Goal: Use online tool/utility: Utilize a website feature to perform a specific function

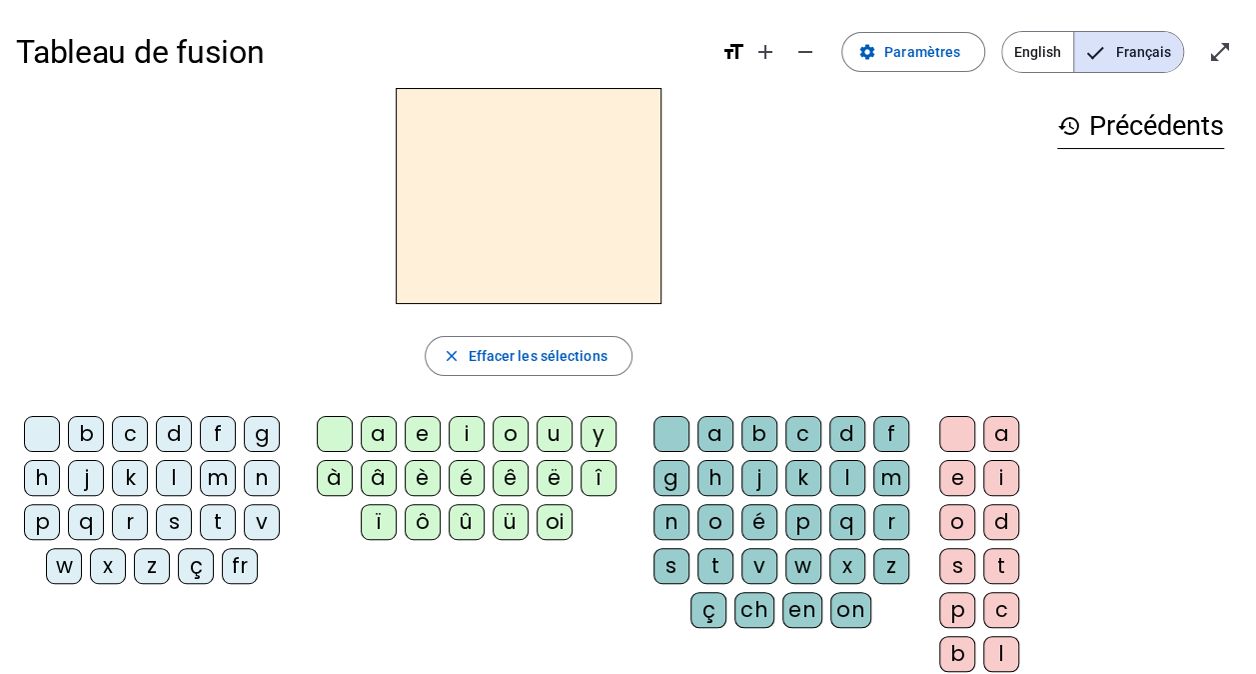
click at [425, 349] on div "close Effacer les sélections" at bounding box center [528, 356] width 1025 height 40
click at [212, 474] on div "m" at bounding box center [218, 478] width 36 height 36
click at [510, 437] on div "o" at bounding box center [511, 434] width 36 height 36
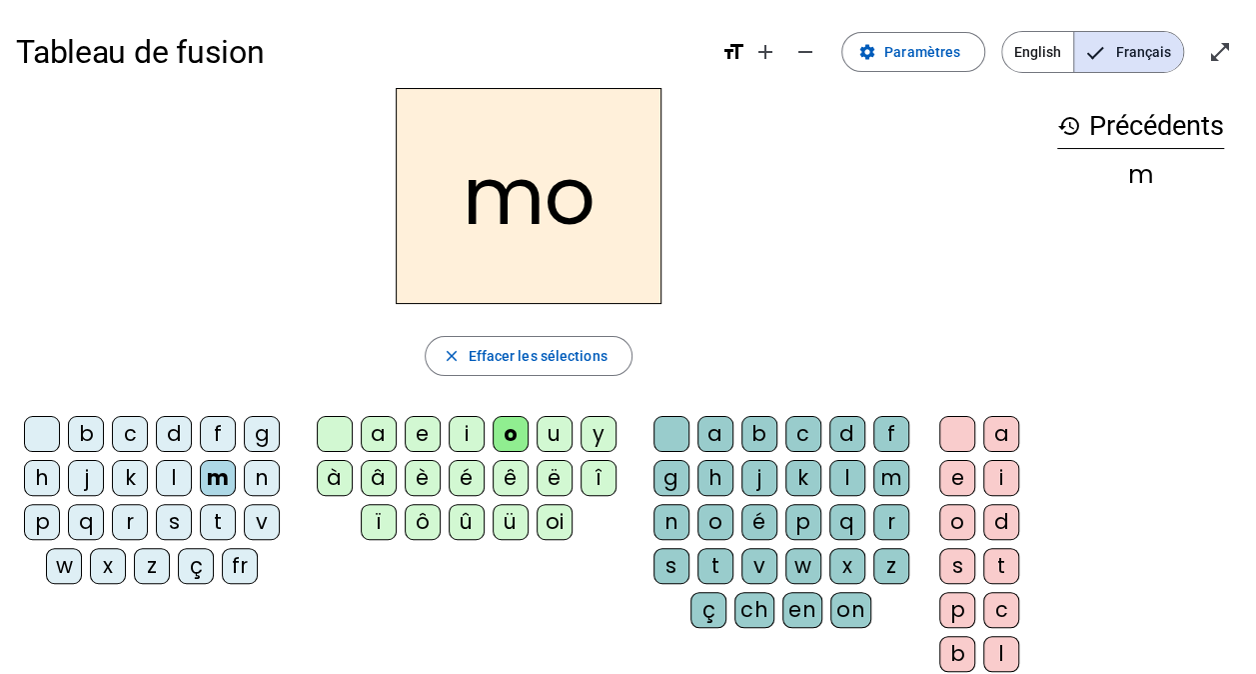
click at [716, 562] on div "t" at bounding box center [716, 566] width 36 height 36
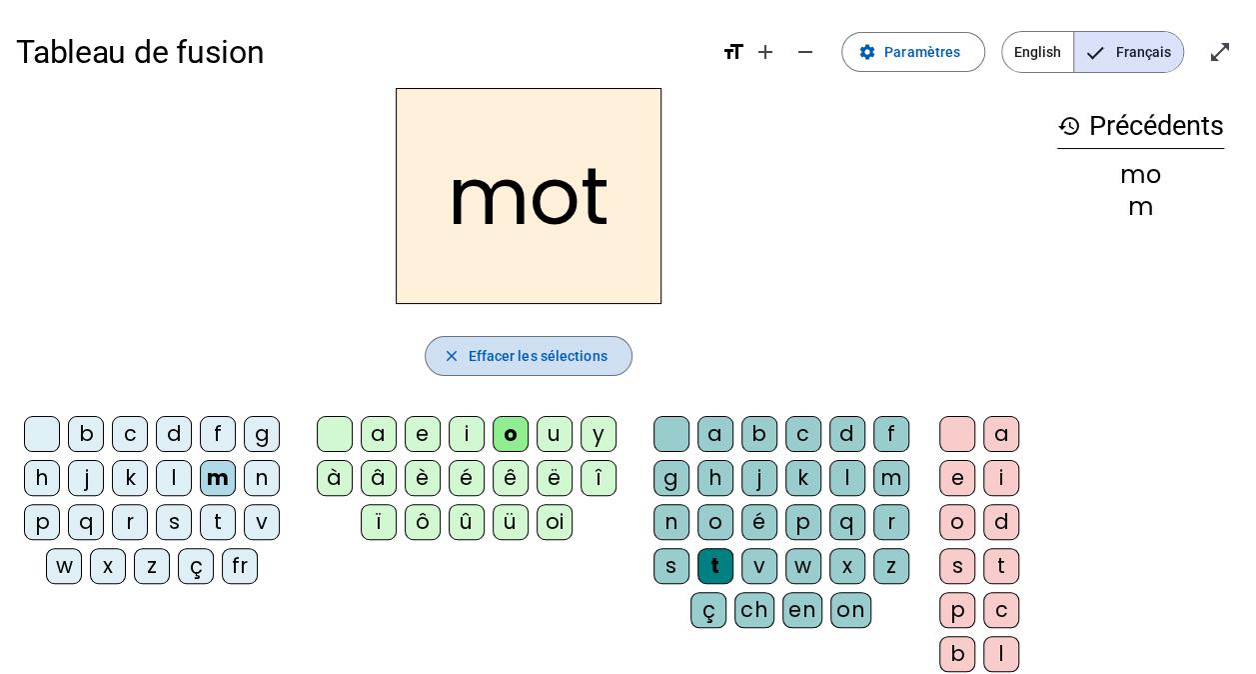
click at [535, 344] on span "Effacer les sélections" at bounding box center [537, 356] width 139 height 24
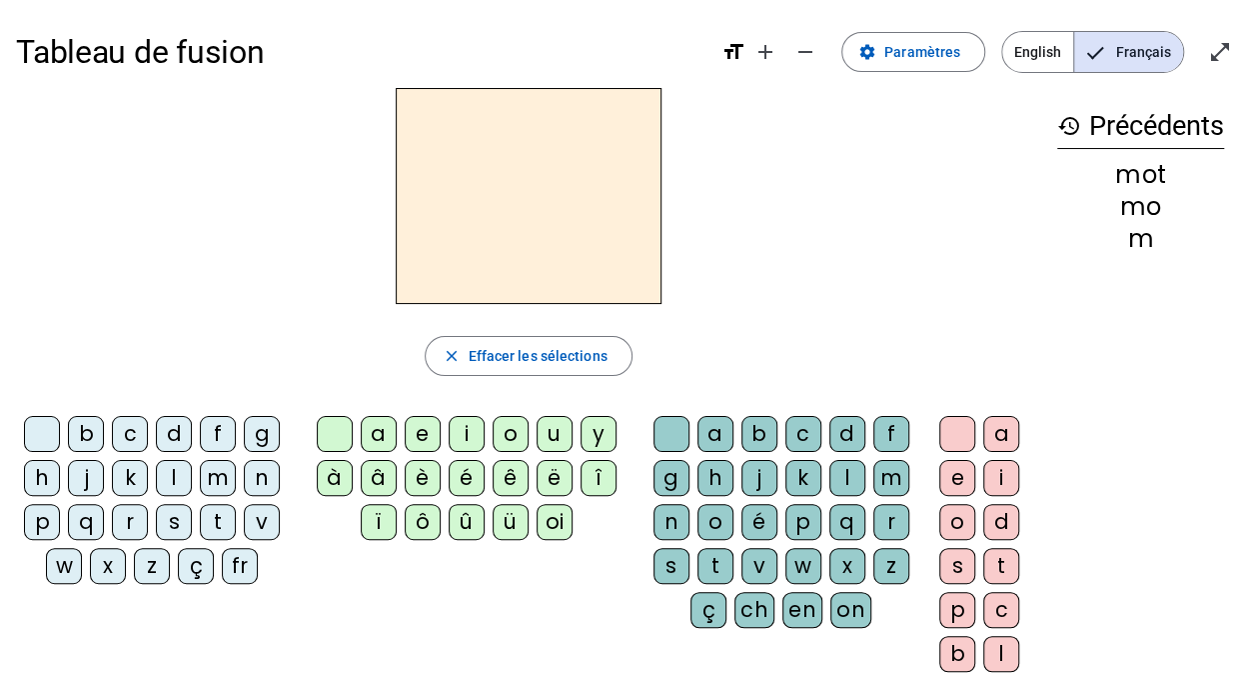
click at [48, 520] on div "p" at bounding box center [42, 522] width 36 height 36
click at [504, 439] on div "o" at bounding box center [511, 434] width 36 height 36
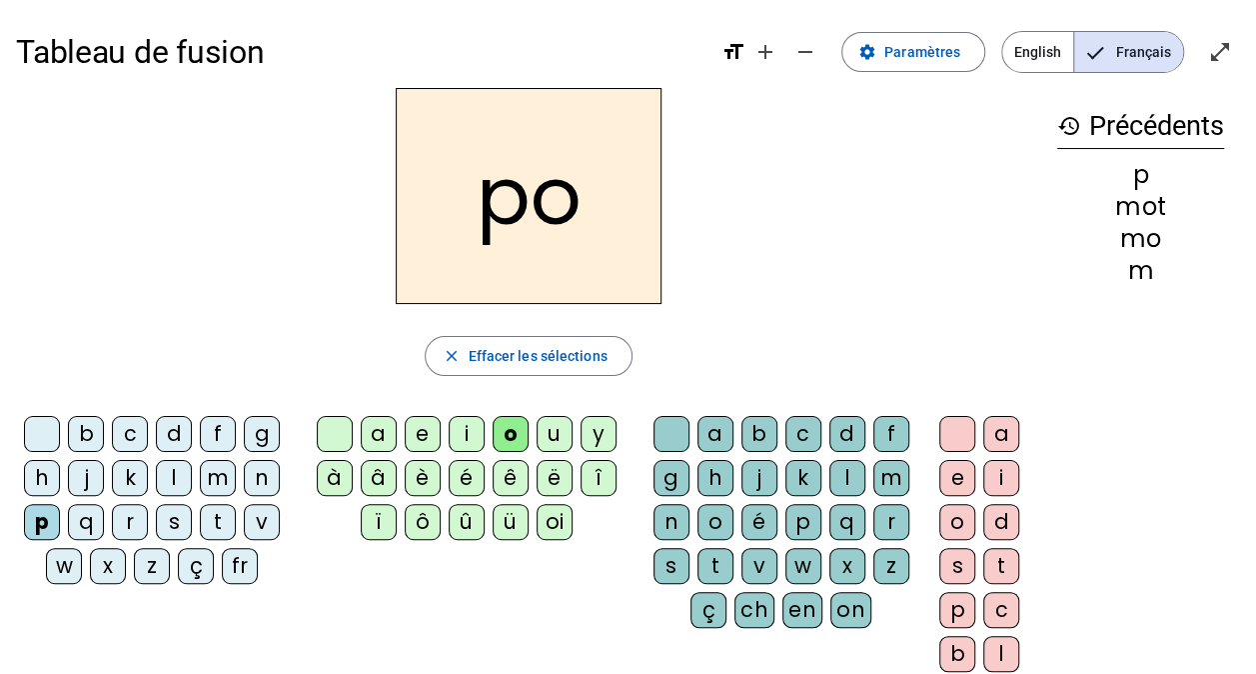
click at [710, 570] on div "t" at bounding box center [716, 566] width 36 height 36
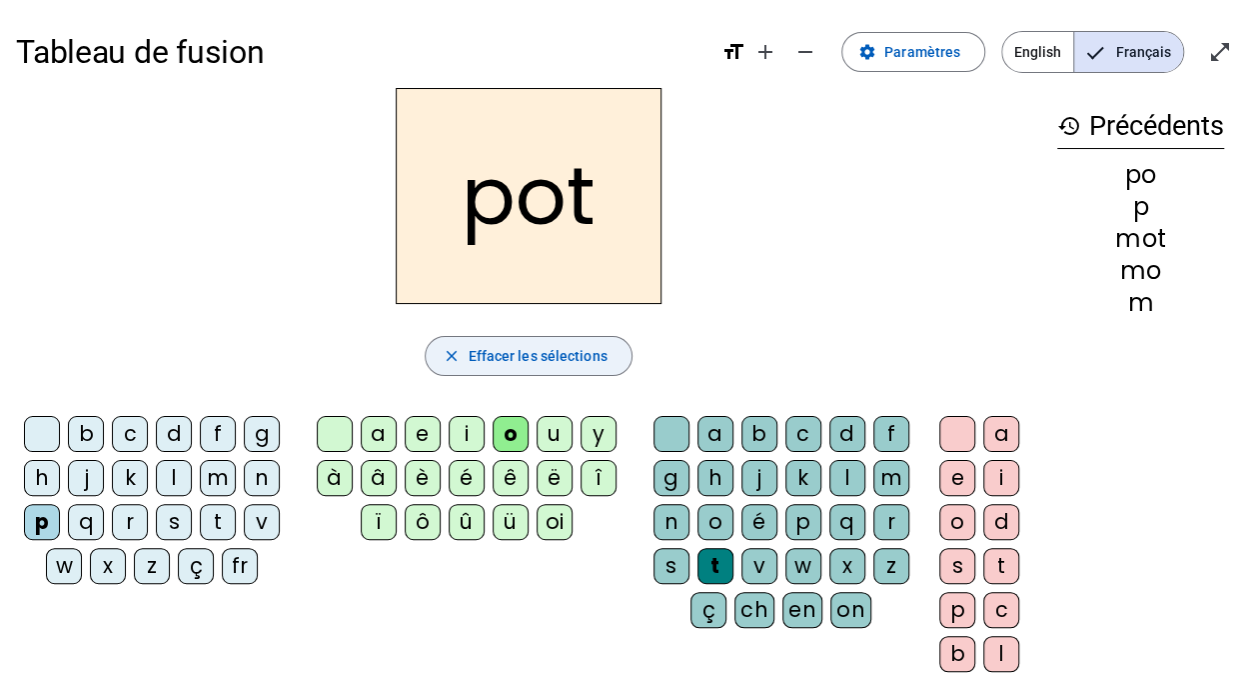
click at [508, 360] on span "Effacer les sélections" at bounding box center [537, 356] width 139 height 24
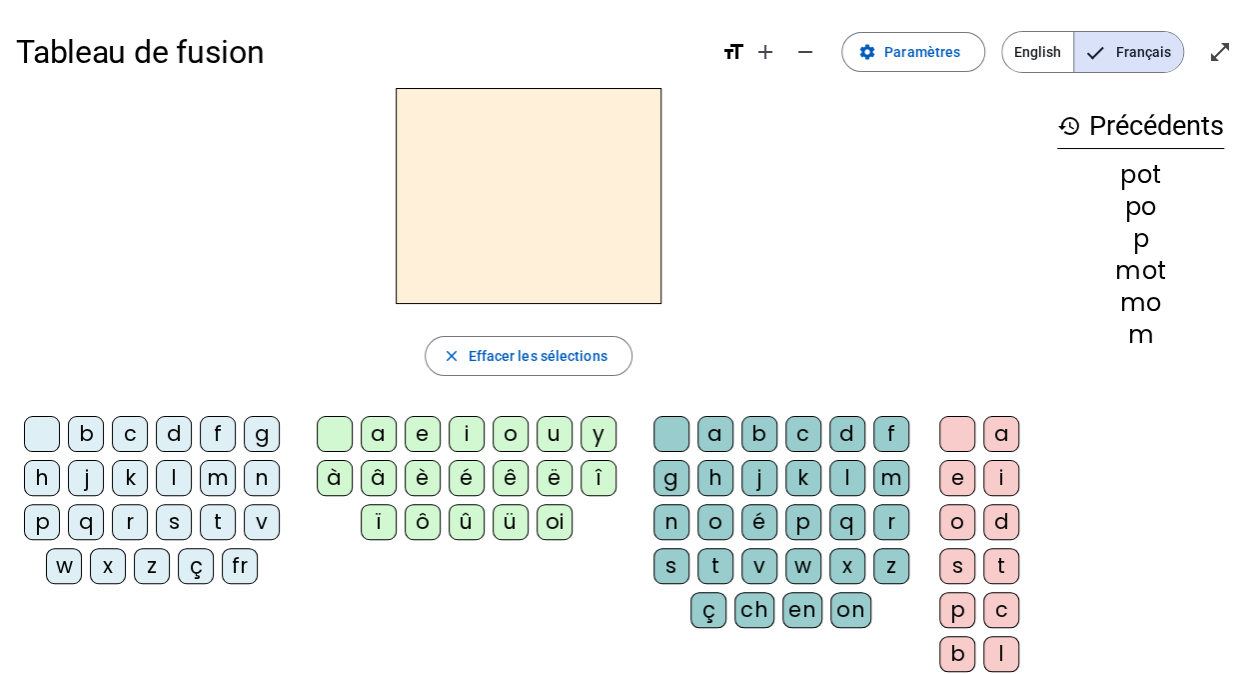
click at [176, 480] on div "l" at bounding box center [174, 478] width 36 height 36
click at [506, 436] on div "o" at bounding box center [511, 434] width 36 height 36
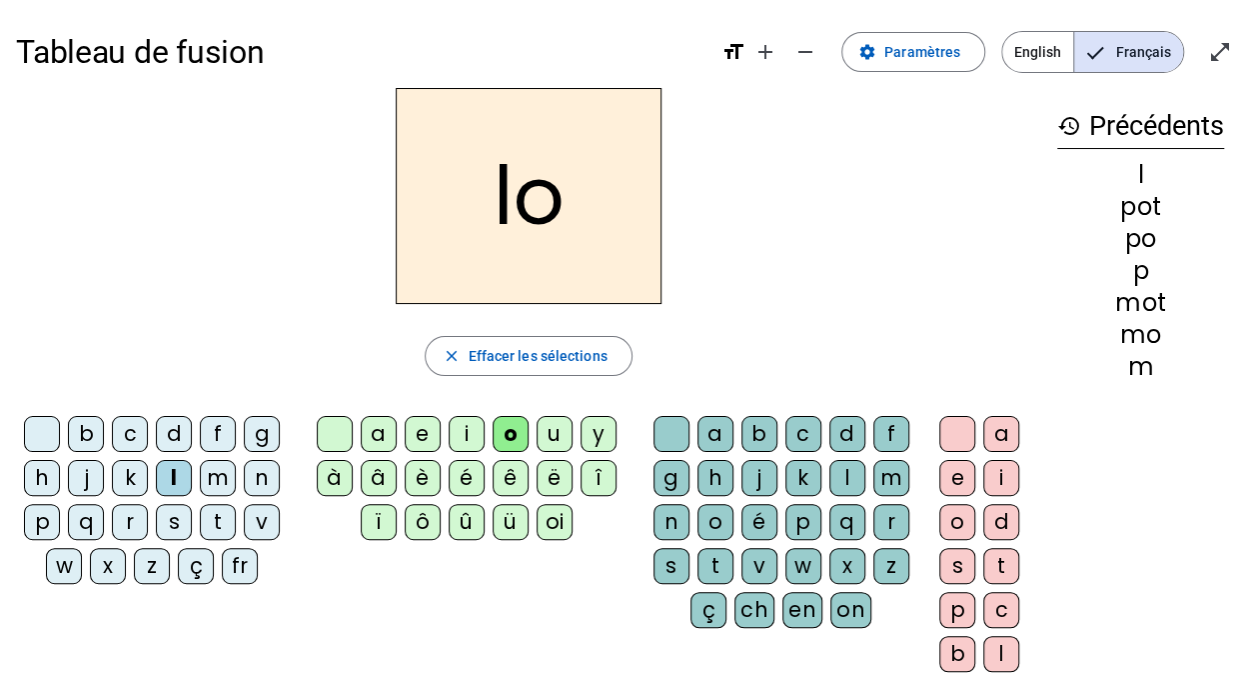
click at [712, 556] on div "t" at bounding box center [716, 566] width 36 height 36
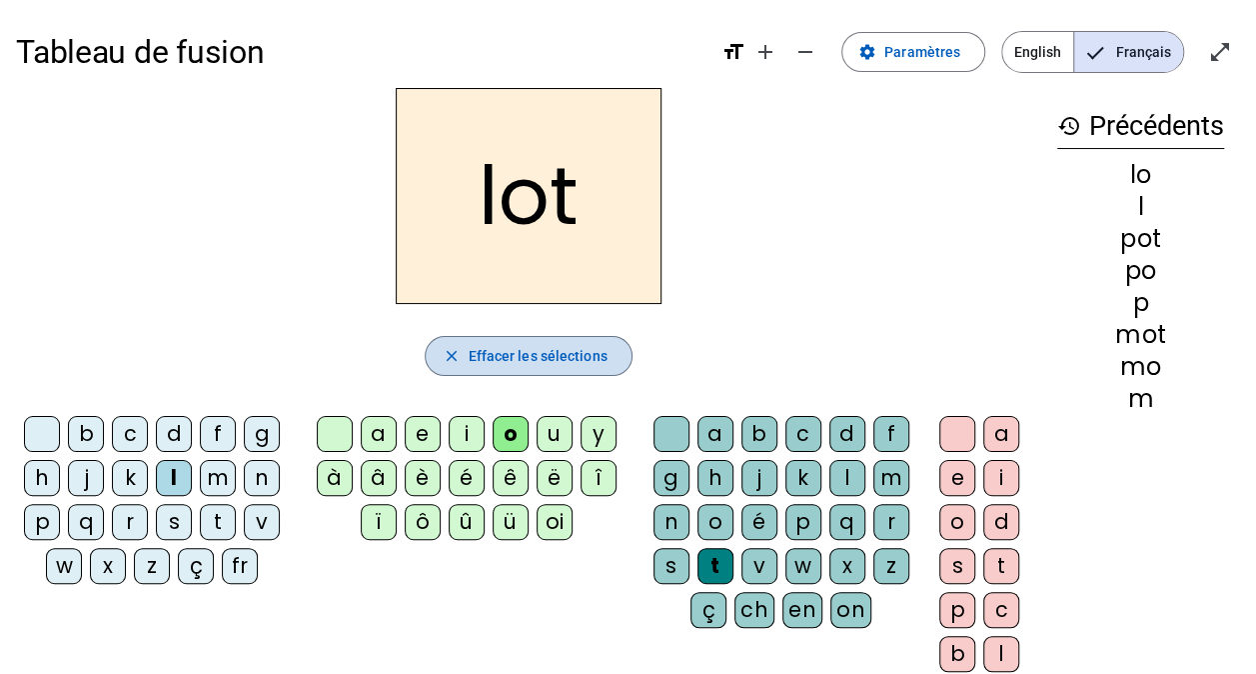
click at [565, 353] on span "Effacer les sélections" at bounding box center [537, 356] width 139 height 24
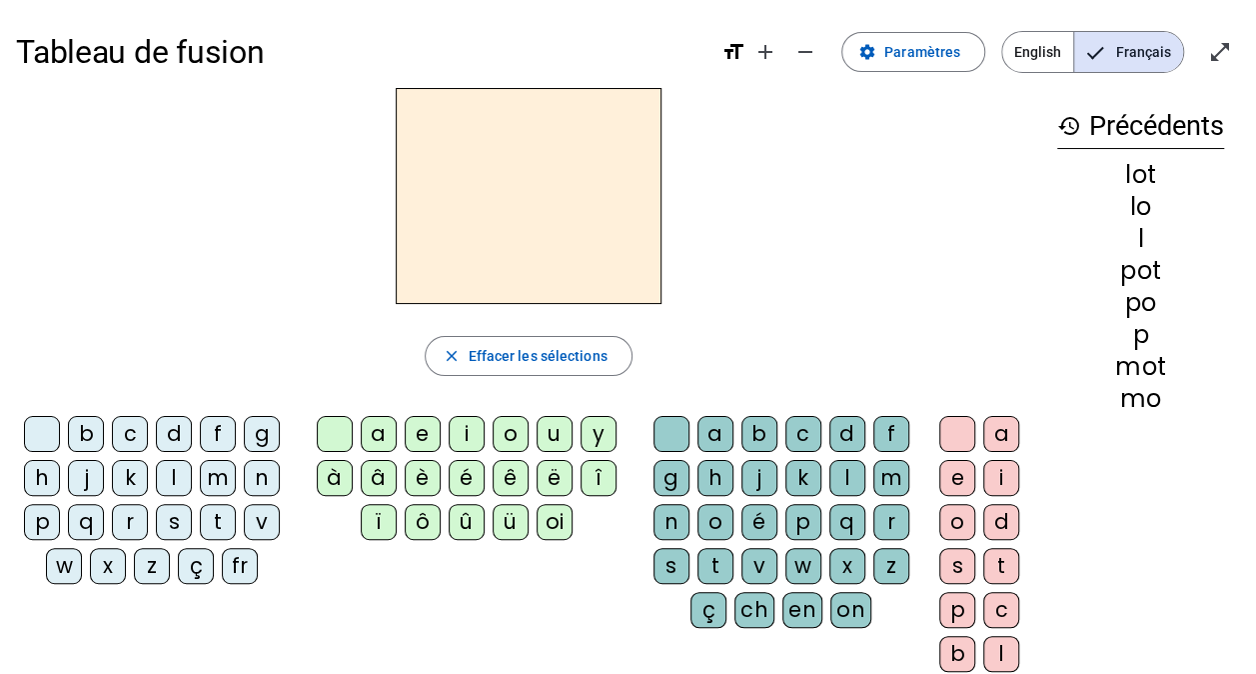
click at [129, 517] on div "r" at bounding box center [130, 522] width 36 height 36
click at [508, 422] on div "o" at bounding box center [511, 434] width 36 height 36
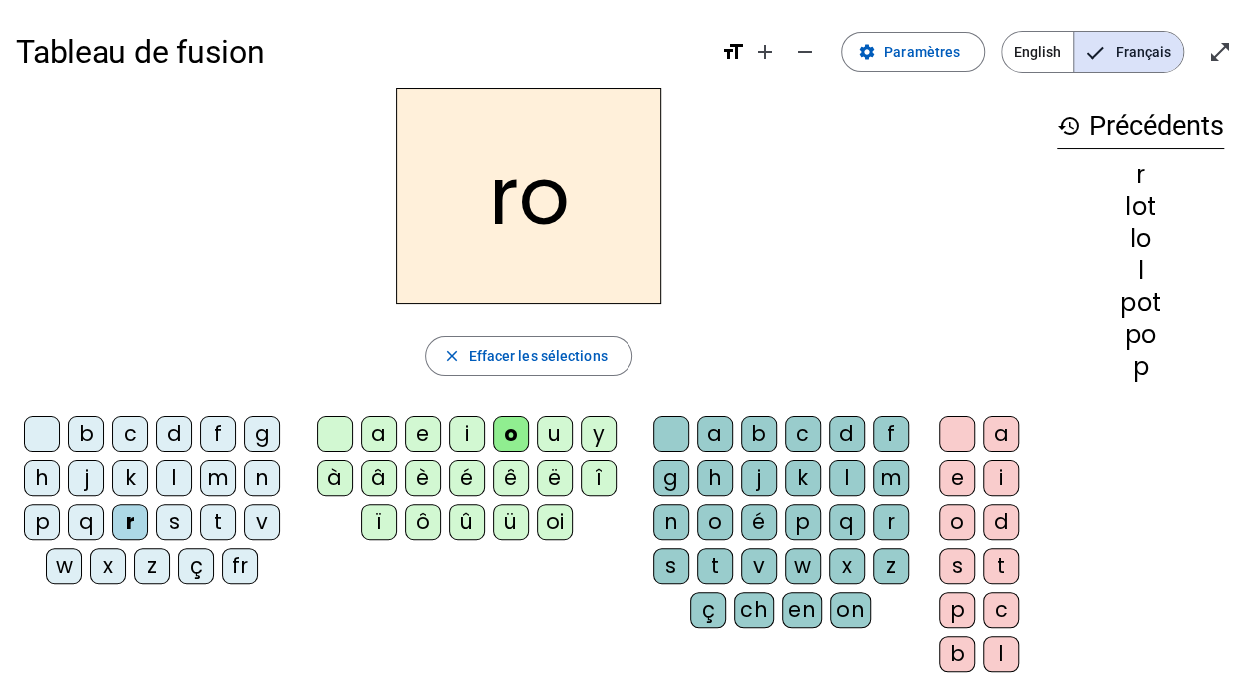
click at [722, 558] on div "t" at bounding box center [716, 566] width 36 height 36
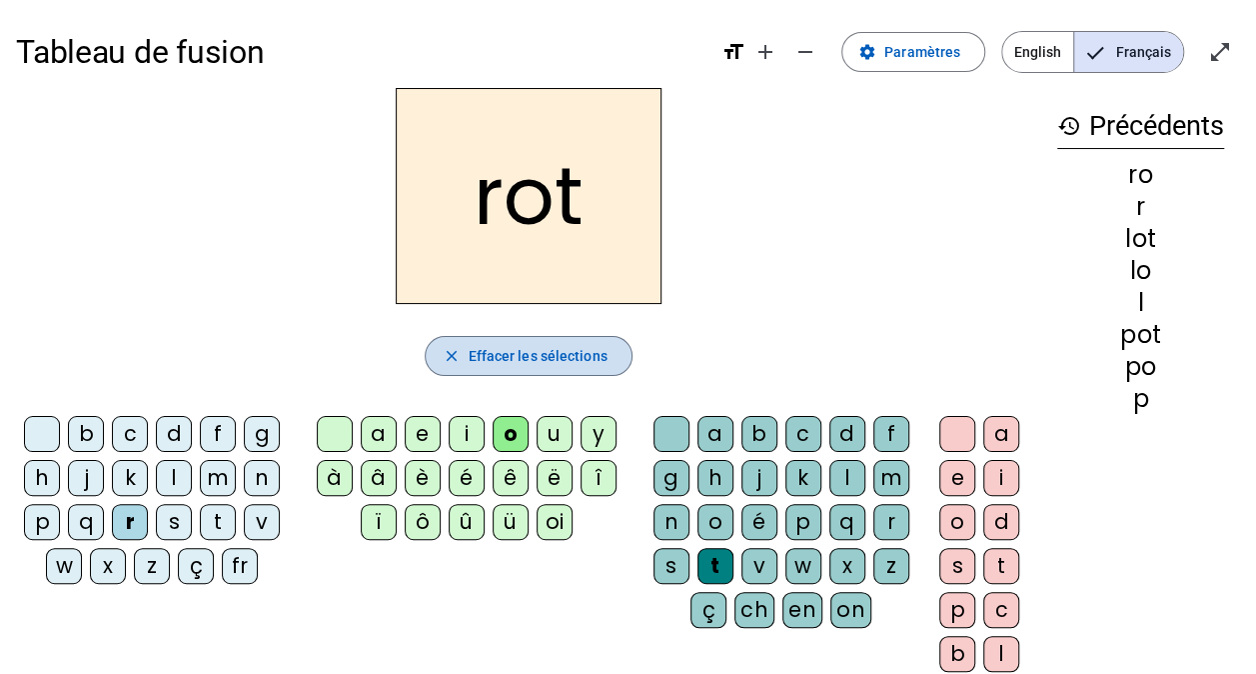
click at [556, 352] on span "Effacer les sélections" at bounding box center [537, 356] width 139 height 24
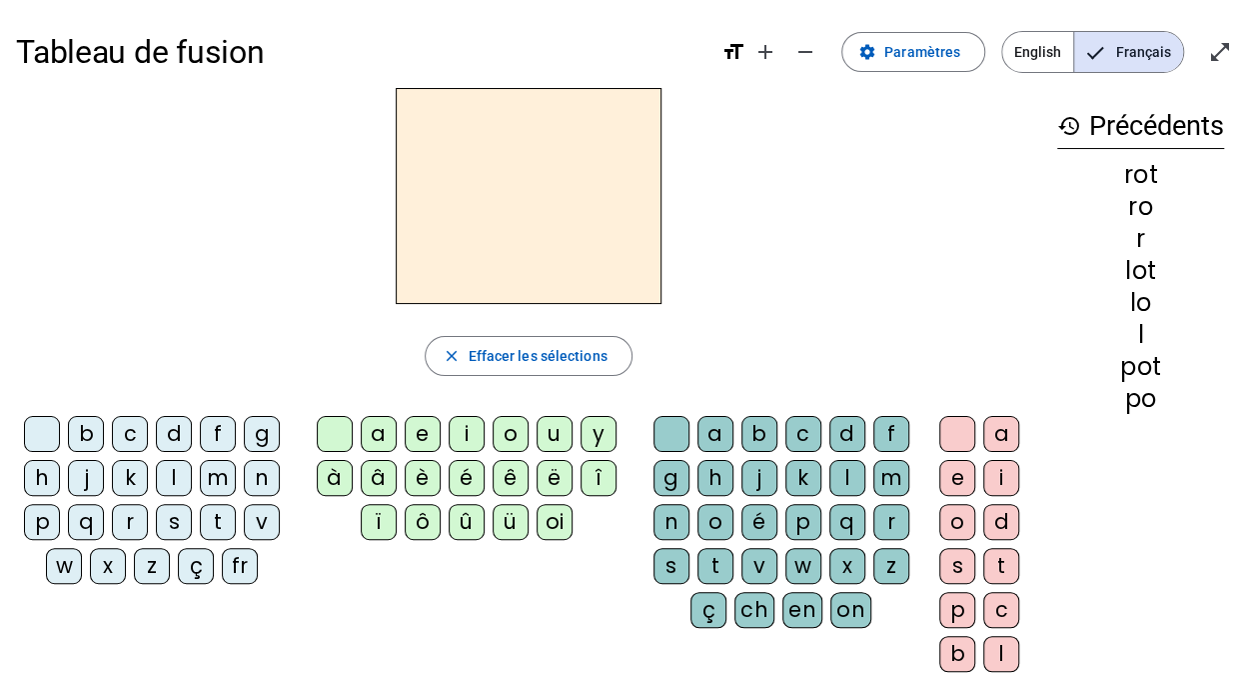
click at [132, 517] on div "r" at bounding box center [130, 522] width 36 height 36
click at [373, 438] on div "a" at bounding box center [379, 434] width 36 height 36
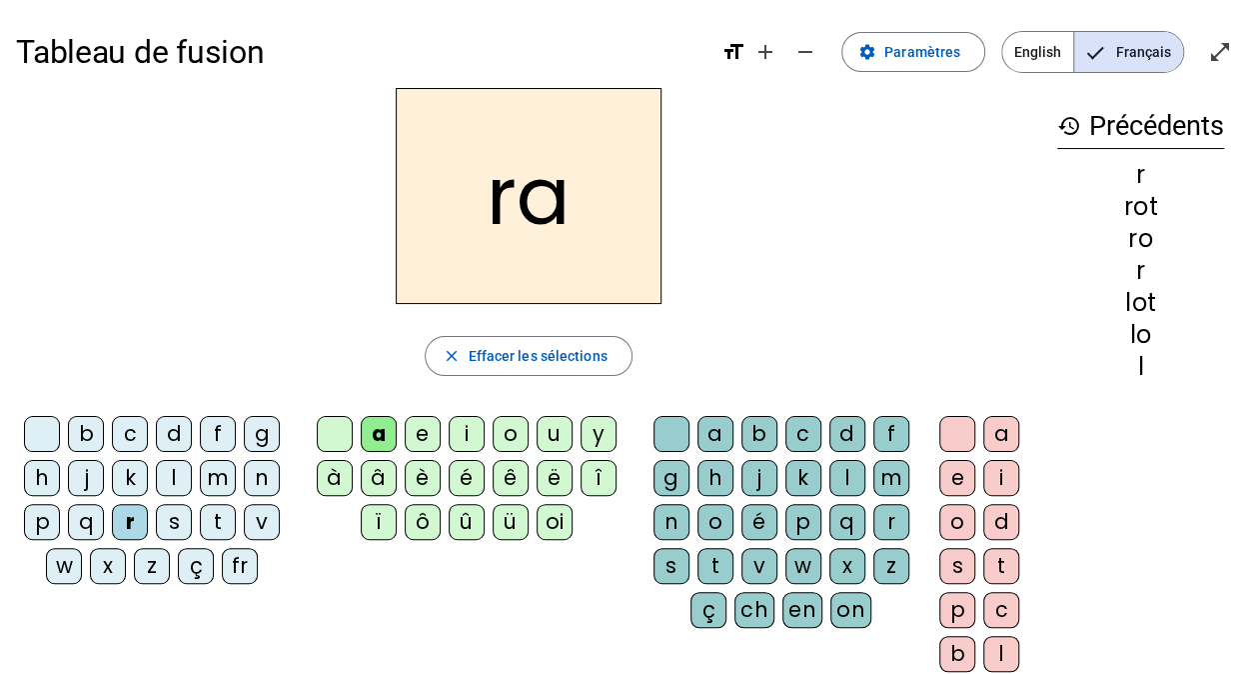
click at [707, 550] on div "t" at bounding box center [716, 566] width 36 height 36
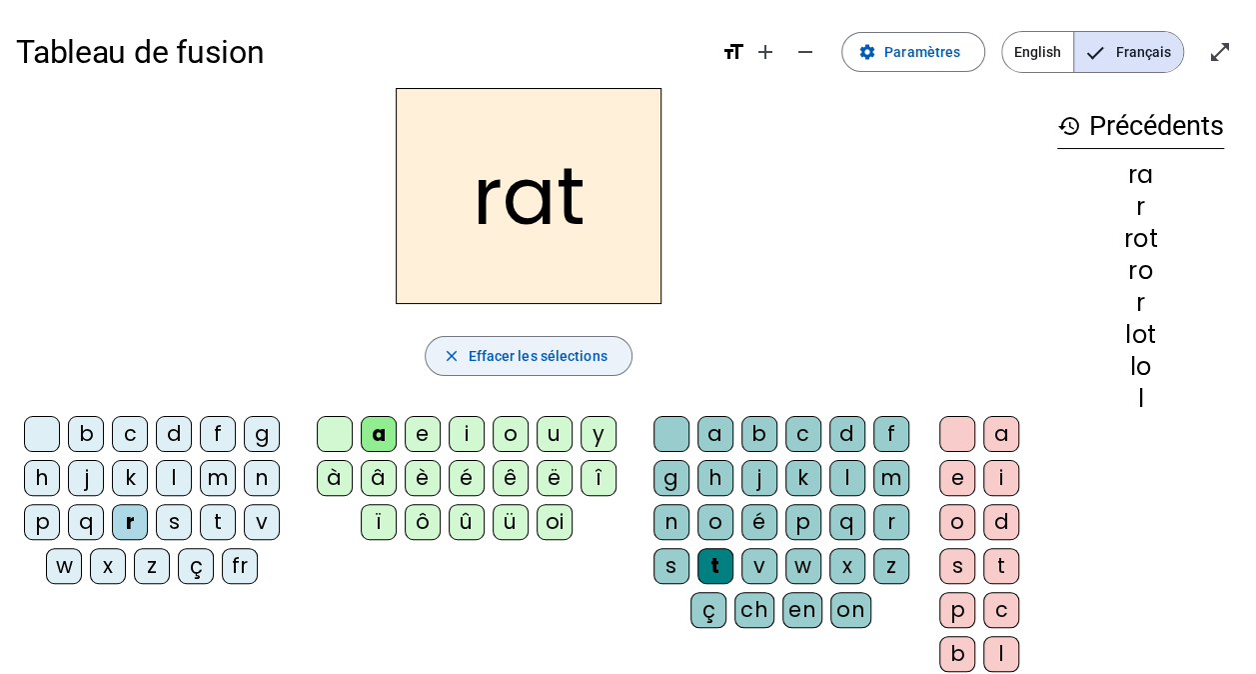
click at [608, 366] on span "button" at bounding box center [528, 356] width 205 height 48
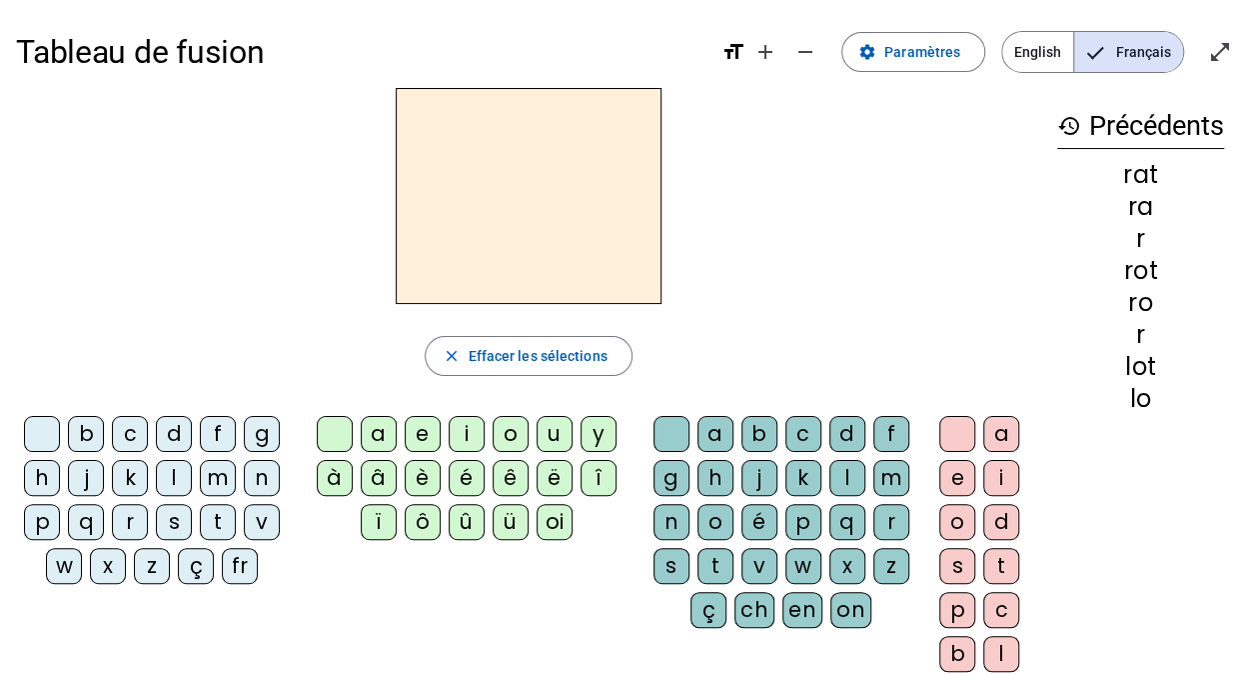
click at [128, 521] on div "r" at bounding box center [130, 522] width 36 height 36
click at [460, 435] on div "i" at bounding box center [467, 434] width 36 height 36
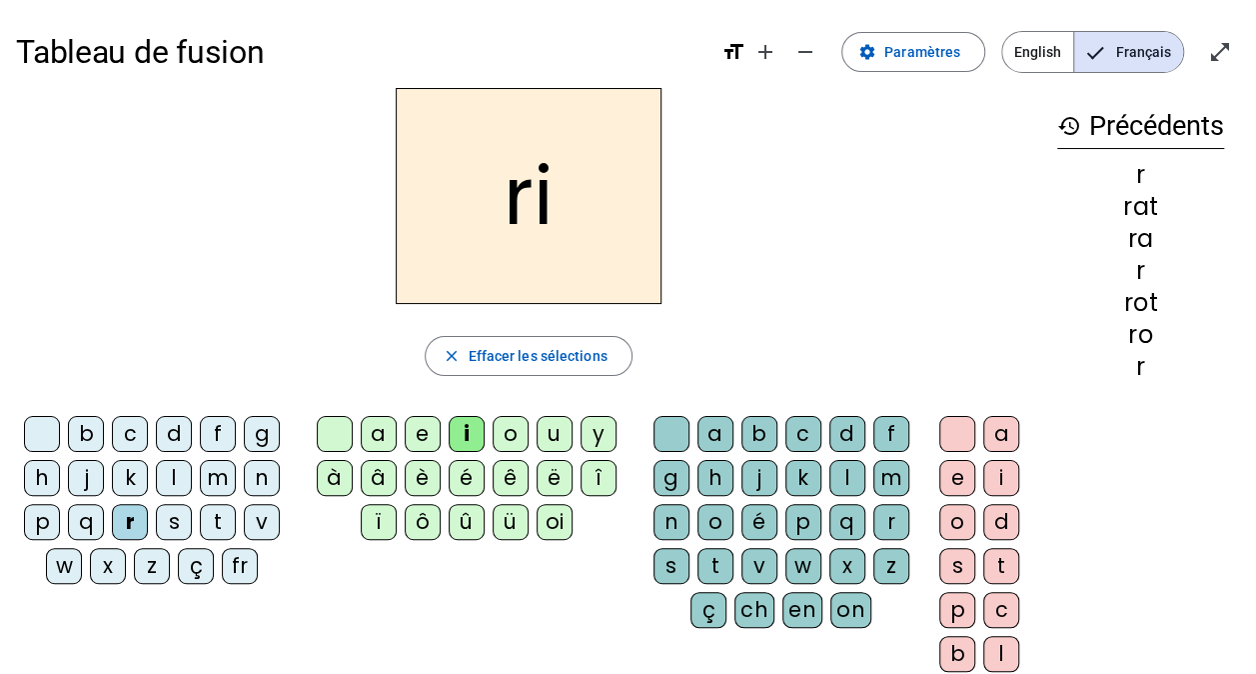
click at [718, 556] on div "t" at bounding box center [716, 566] width 36 height 36
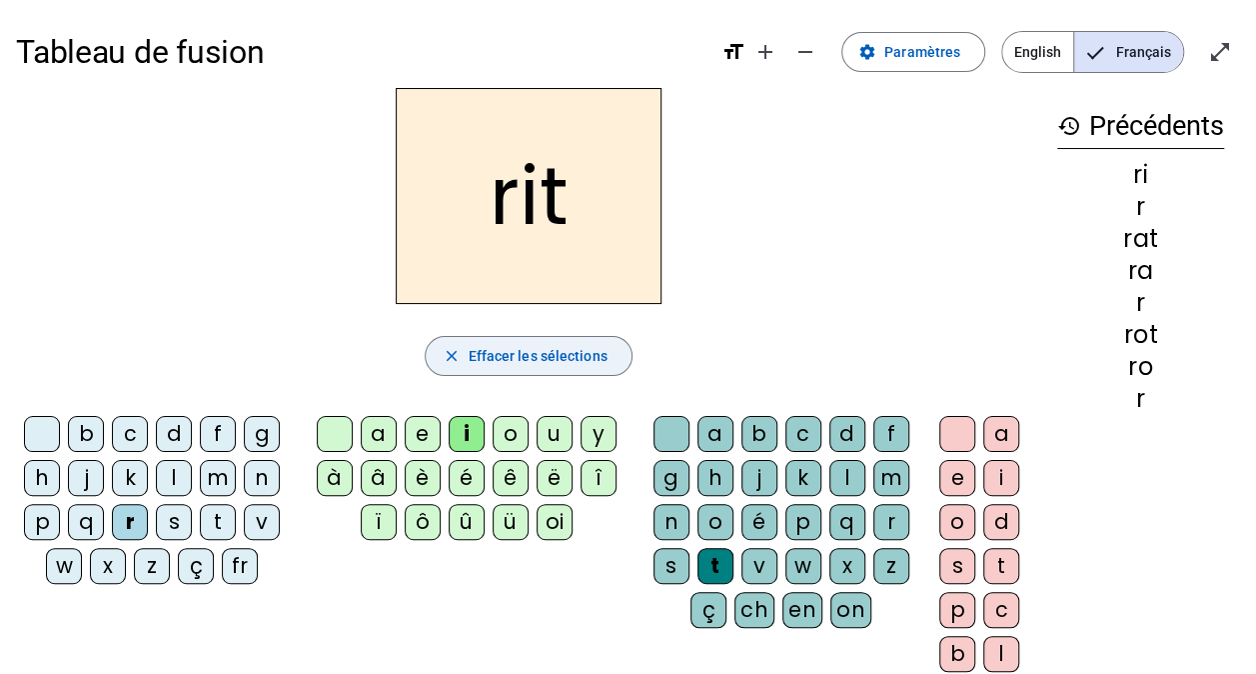
click at [585, 364] on span "Effacer les sélections" at bounding box center [537, 356] width 139 height 24
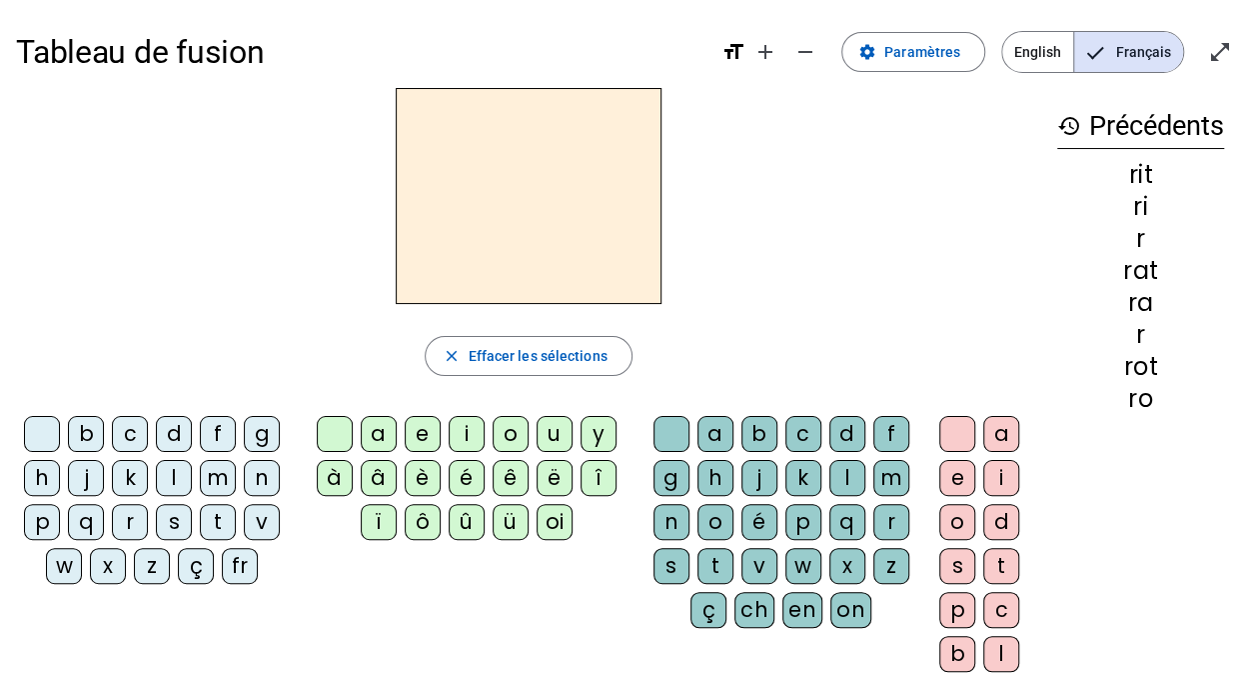
click at [275, 520] on div "v" at bounding box center [262, 522] width 36 height 36
click at [469, 433] on div "i" at bounding box center [467, 434] width 36 height 36
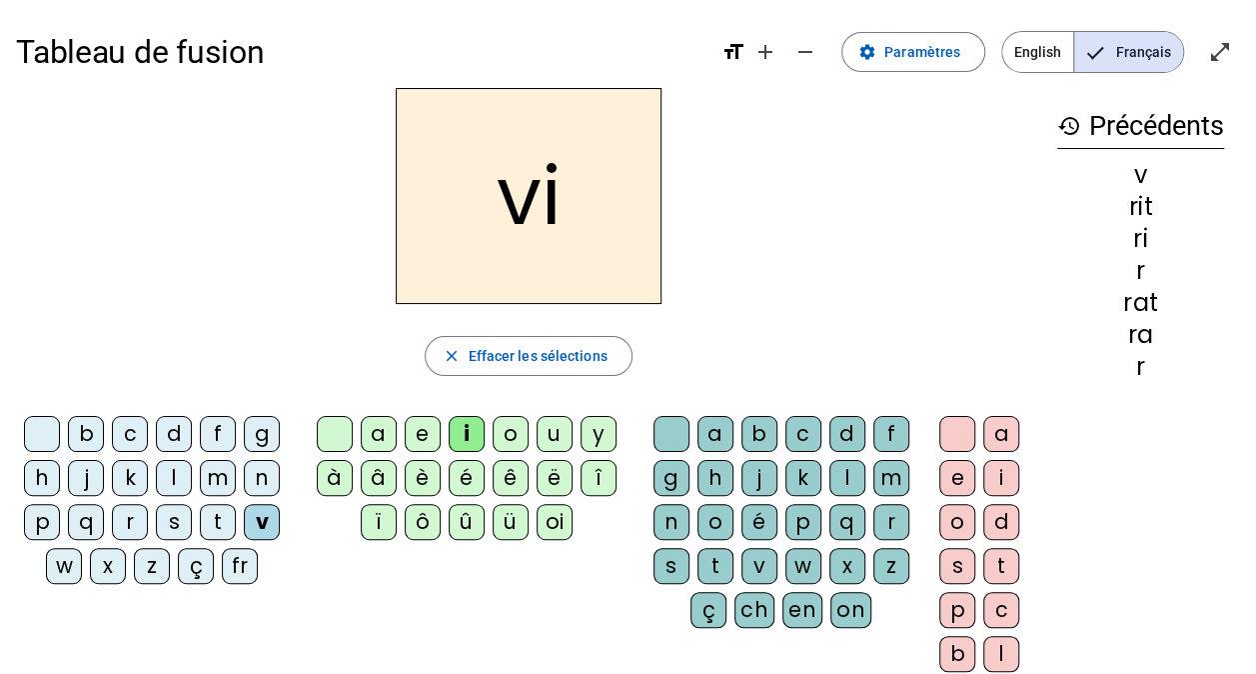
click at [706, 559] on div "t" at bounding box center [716, 566] width 36 height 36
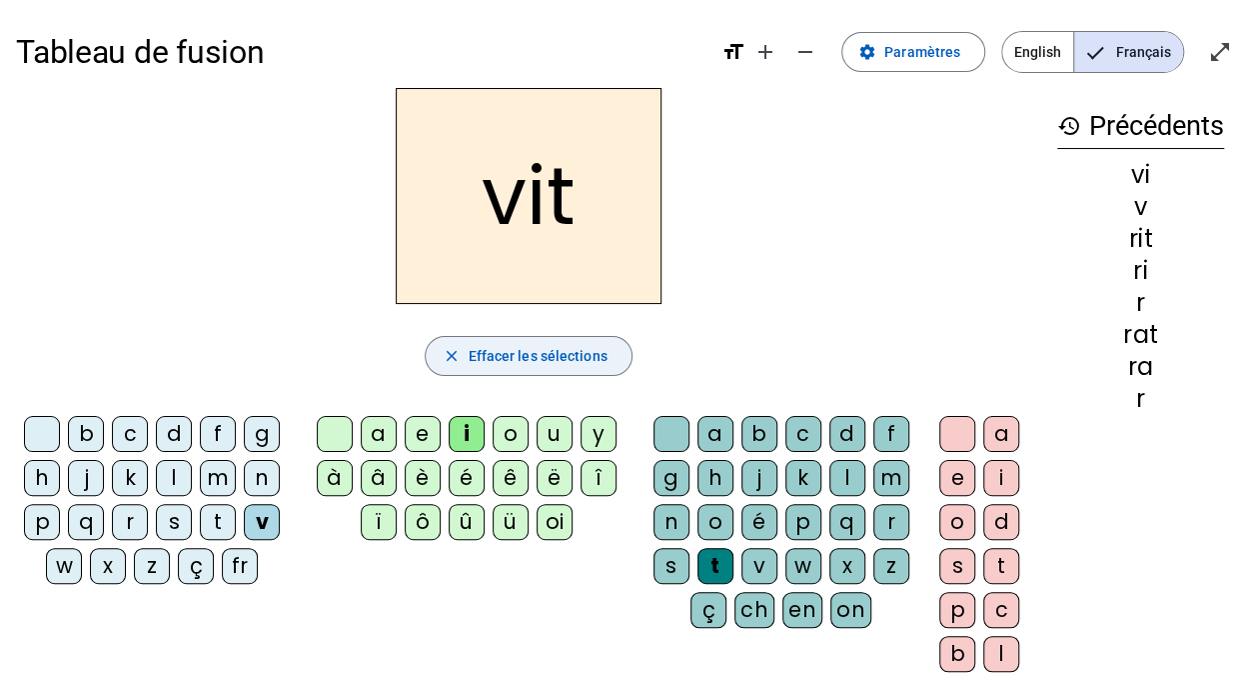
click at [595, 354] on span "Effacer les sélections" at bounding box center [537, 356] width 139 height 24
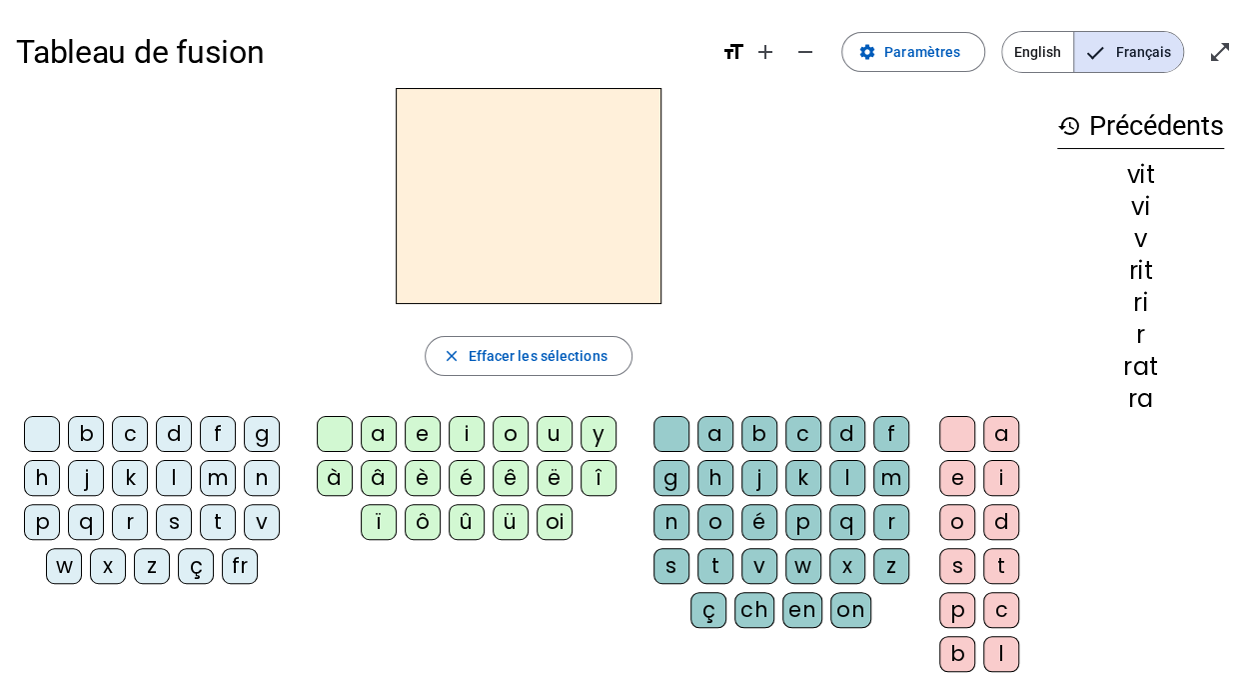
click at [218, 474] on div "m" at bounding box center [218, 478] width 36 height 36
click at [465, 439] on div "i" at bounding box center [467, 434] width 36 height 36
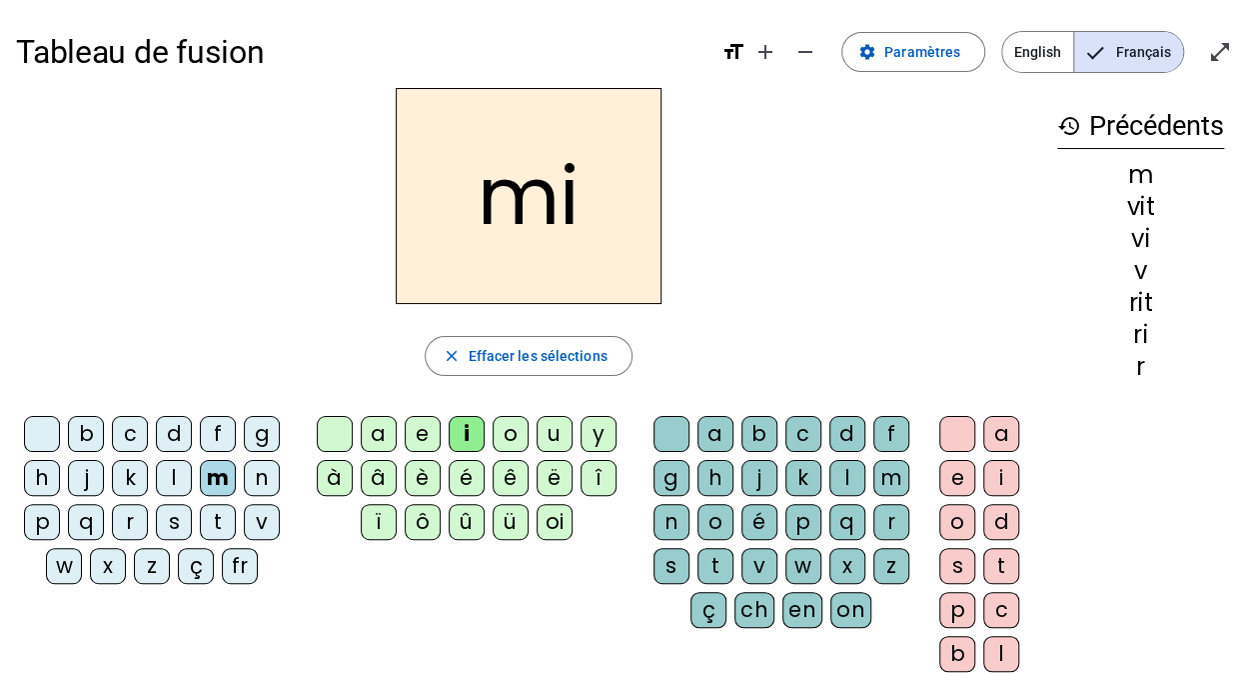
click at [710, 575] on div "t" at bounding box center [716, 566] width 36 height 36
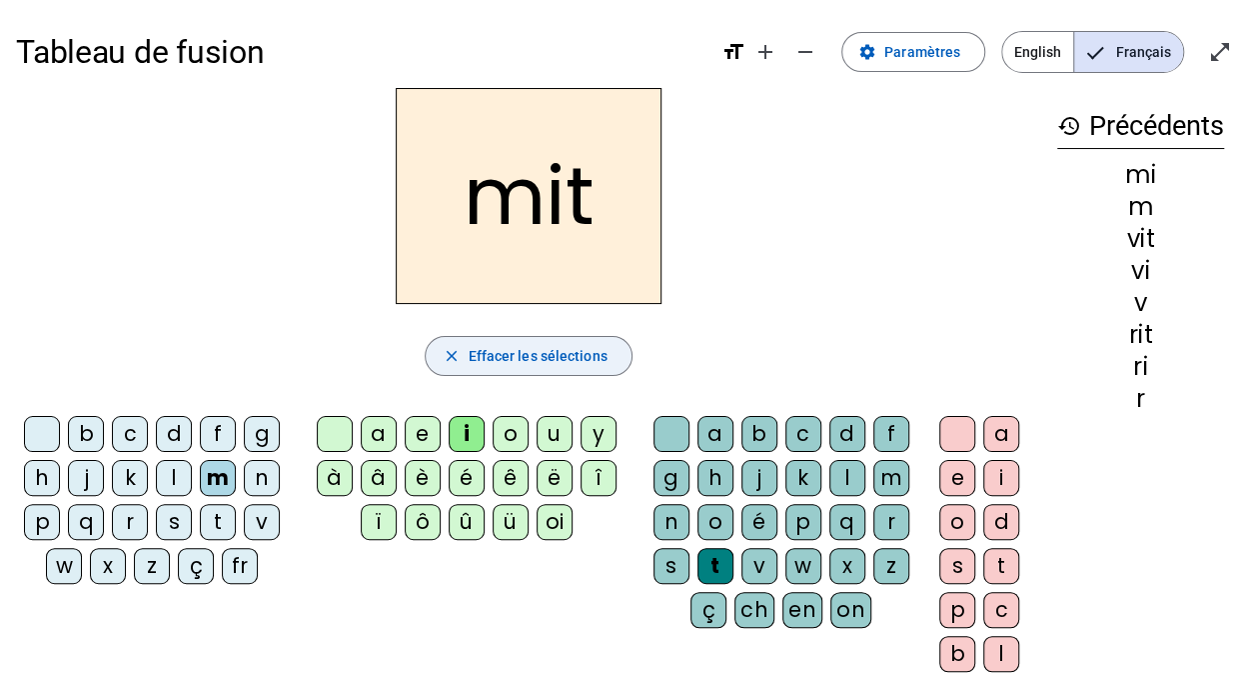
click at [552, 368] on span "button" at bounding box center [528, 356] width 205 height 48
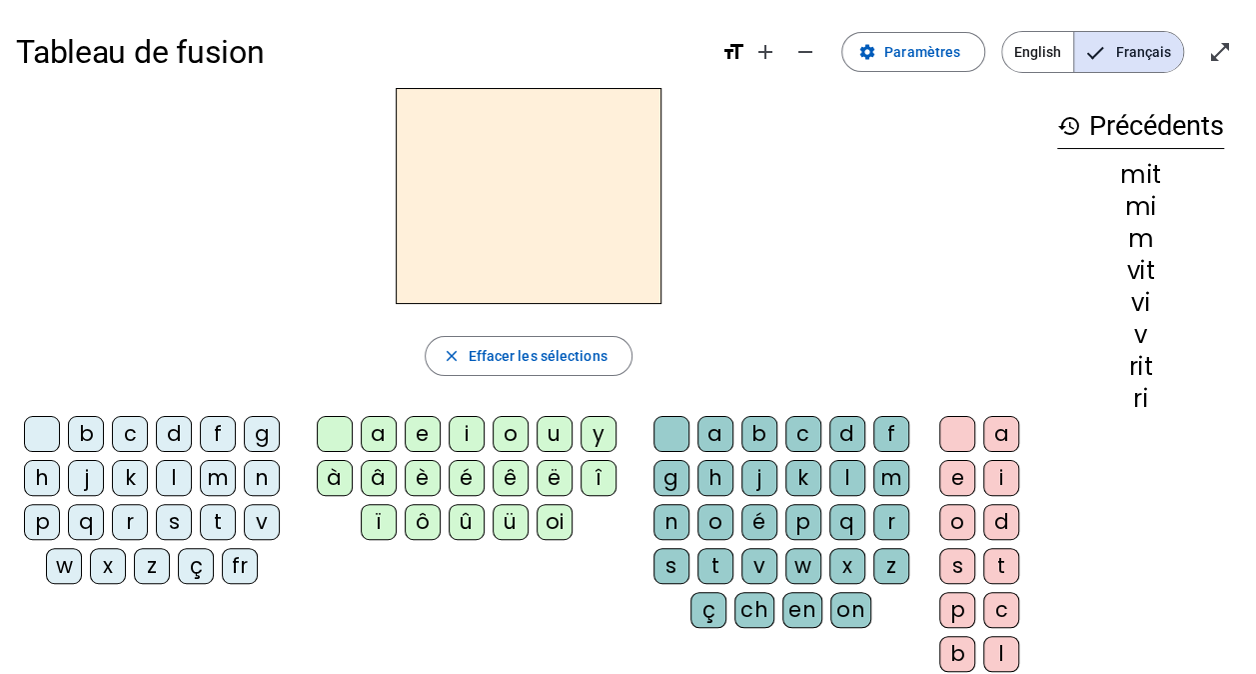
click at [161, 438] on div "d" at bounding box center [174, 434] width 36 height 36
click at [454, 428] on div "i" at bounding box center [467, 434] width 36 height 36
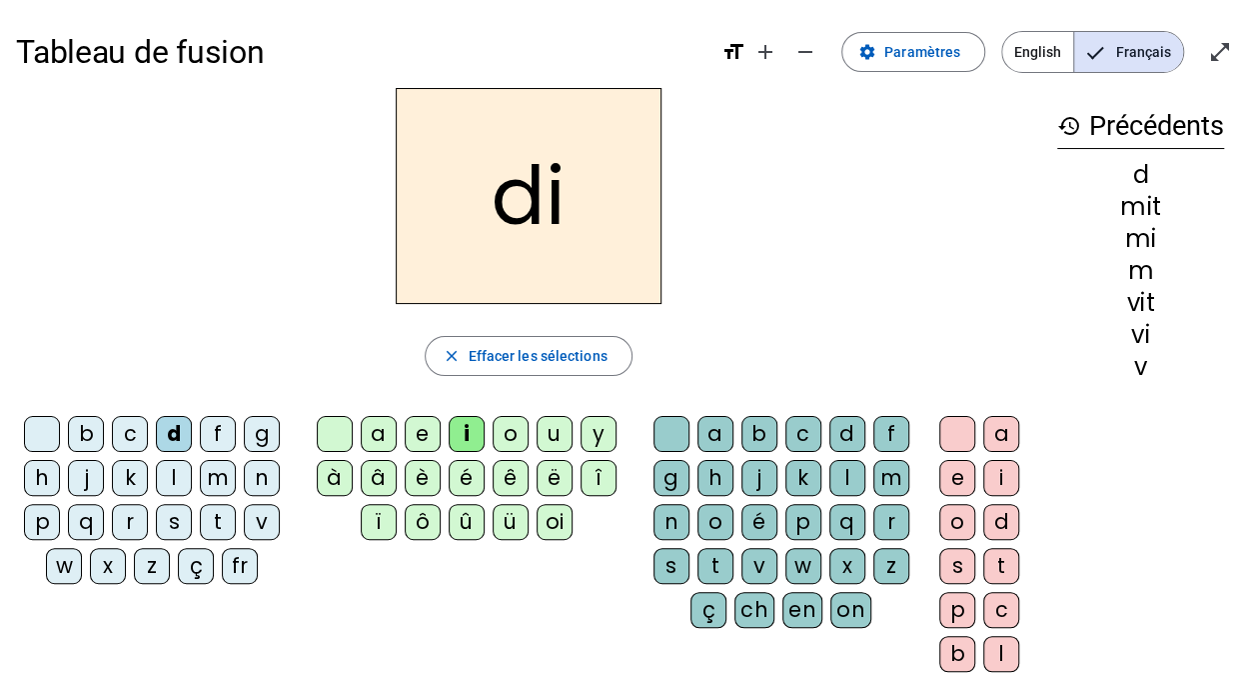
click at [726, 558] on div "t" at bounding box center [716, 566] width 36 height 36
